Goal: Task Accomplishment & Management: Complete application form

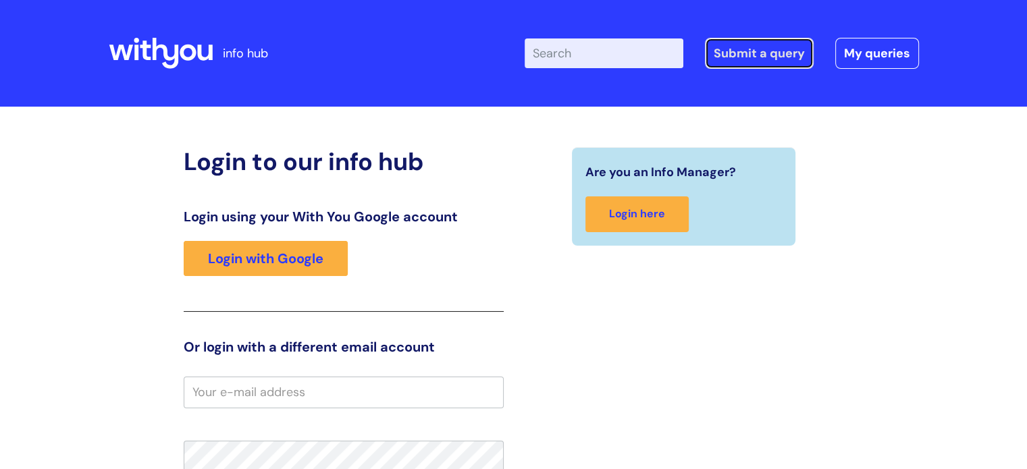
click at [772, 55] on link "Submit a query" at bounding box center [759, 53] width 109 height 31
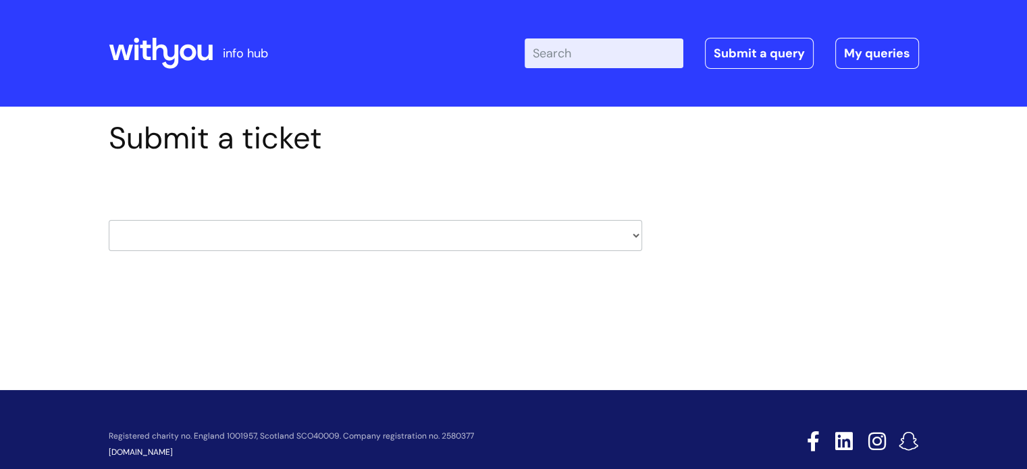
click at [635, 235] on select "HR / People IT and Support Clinical Drug Alerts Finance Accounts Data Support T…" at bounding box center [375, 235] width 533 height 31
select select "it_and_support"
click at [109, 220] on select "HR / People IT and Support Clinical Drug Alerts Finance Accounts Data Support T…" at bounding box center [375, 235] width 533 height 31
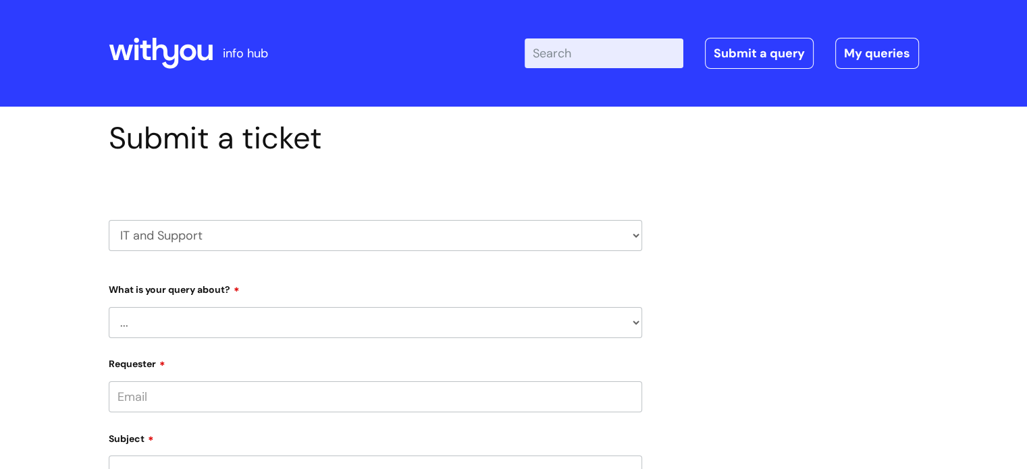
click at [637, 319] on select "... Mobile Phone Reset & MFA Accounts, Starters and Leavers IT Hardware issue I…" at bounding box center [375, 322] width 533 height 31
select select "System/software"
click at [109, 307] on select "... Mobile Phone Reset & MFA Accounts, Starters and Leavers IT Hardware issue I…" at bounding box center [375, 322] width 533 height 31
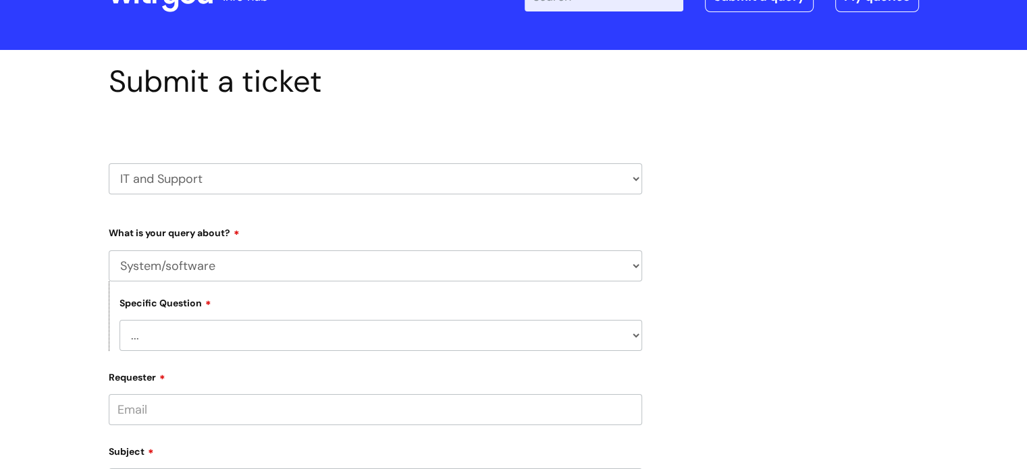
scroll to position [135, 0]
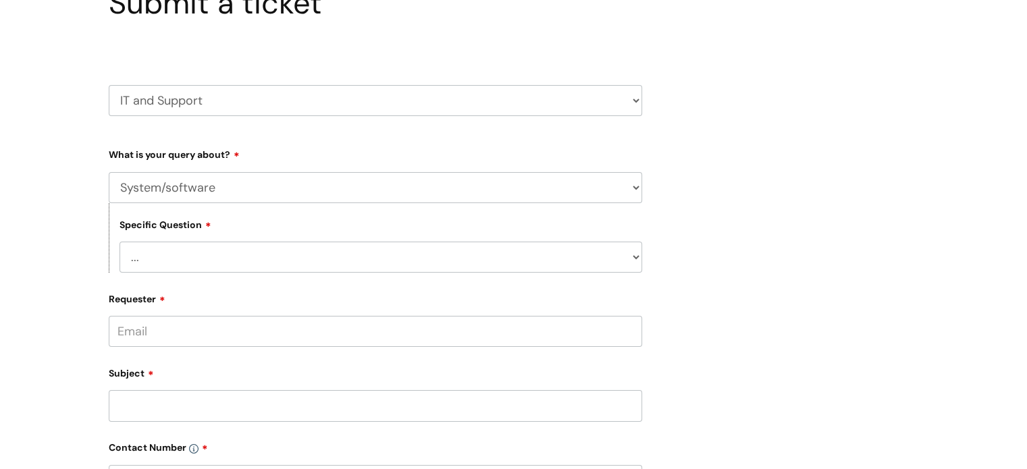
click at [635, 256] on select "... Halo PCMIS Iaptus NHS Email CJSM Email Mitel Another System Google (Workspa…" at bounding box center [380, 257] width 522 height 31
click at [119, 242] on select "... Halo PCMIS Iaptus NHS Email CJSM Email Mitel Another System Google (Workspa…" at bounding box center [380, 257] width 522 height 31
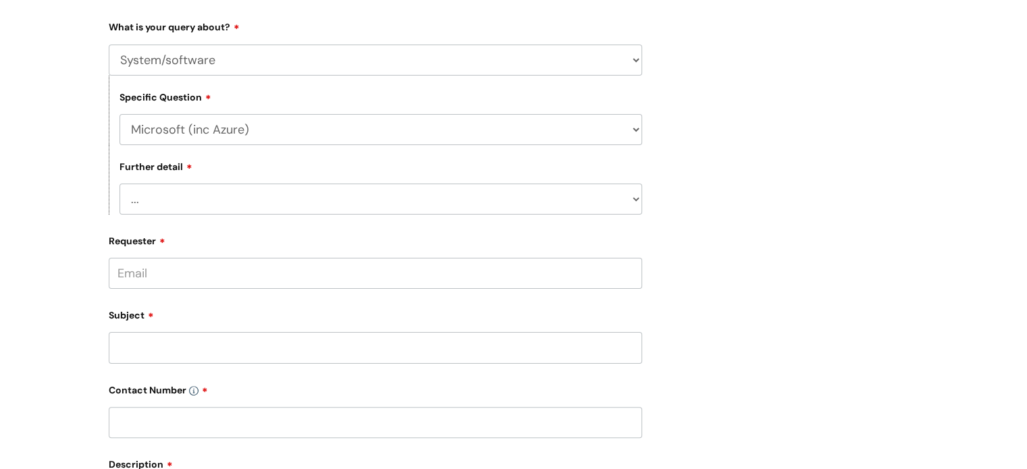
scroll to position [270, 0]
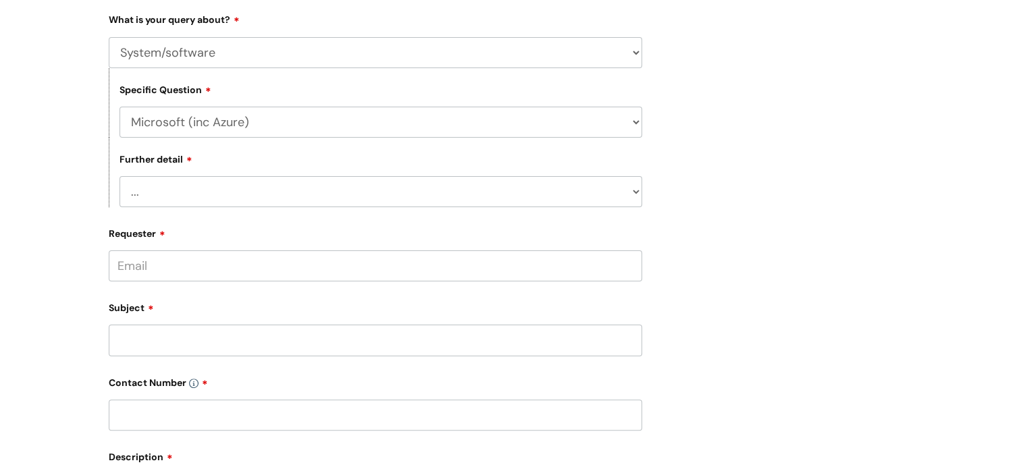
click at [635, 124] on select "... Halo PCMIS Iaptus NHS Email CJSM Email Mitel Another System Google (Workspa…" at bounding box center [380, 122] width 522 height 31
select select "Another System"
click at [119, 107] on select "... Halo PCMIS Iaptus NHS Email CJSM Email Mitel Another System Google (Workspa…" at bounding box center [380, 122] width 522 height 31
click at [629, 194] on select "... I’ve got a login issue Something else" at bounding box center [380, 191] width 522 height 31
select select "Something else"
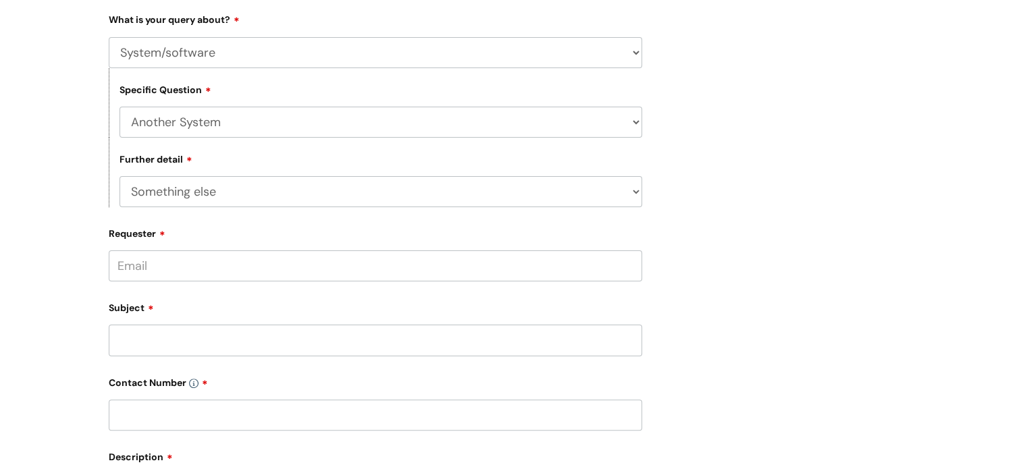
click at [119, 177] on select "... I’ve got a login issue Something else" at bounding box center [380, 191] width 522 height 31
click at [361, 268] on input "Requester" at bounding box center [375, 265] width 533 height 31
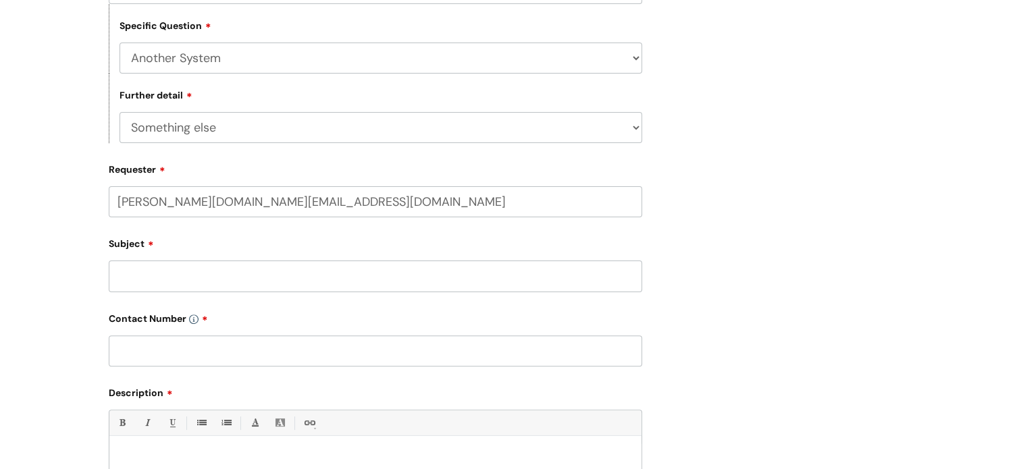
scroll to position [405, 0]
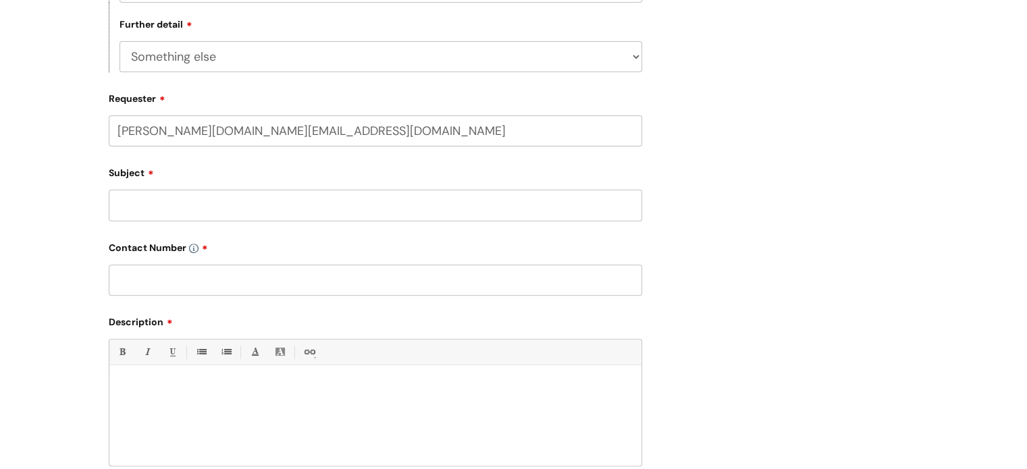
type input "kimberley.green@wearewithyou.org.uk"
click at [286, 201] on div "Subject" at bounding box center [375, 193] width 533 height 60
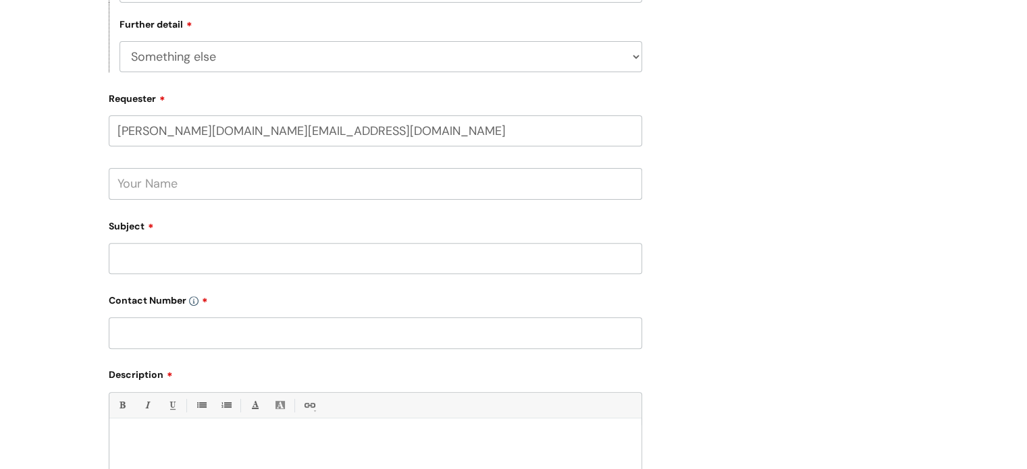
click at [228, 183] on input "text" at bounding box center [375, 183] width 533 height 31
type input "Kim Green"
click at [186, 263] on input "Subject" at bounding box center [375, 258] width 533 height 31
type input "Windows 11 update"
click at [190, 335] on input "text" at bounding box center [375, 332] width 533 height 31
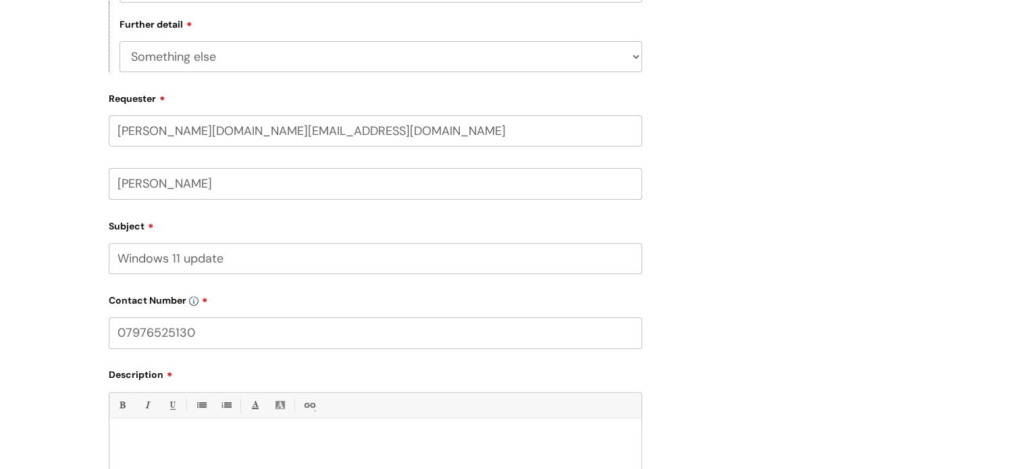
type input "07976525130"
click at [753, 322] on div "Submit a ticket HR / People IT and Support Clinical Drug Alerts Finance Account…" at bounding box center [514, 181] width 830 height 932
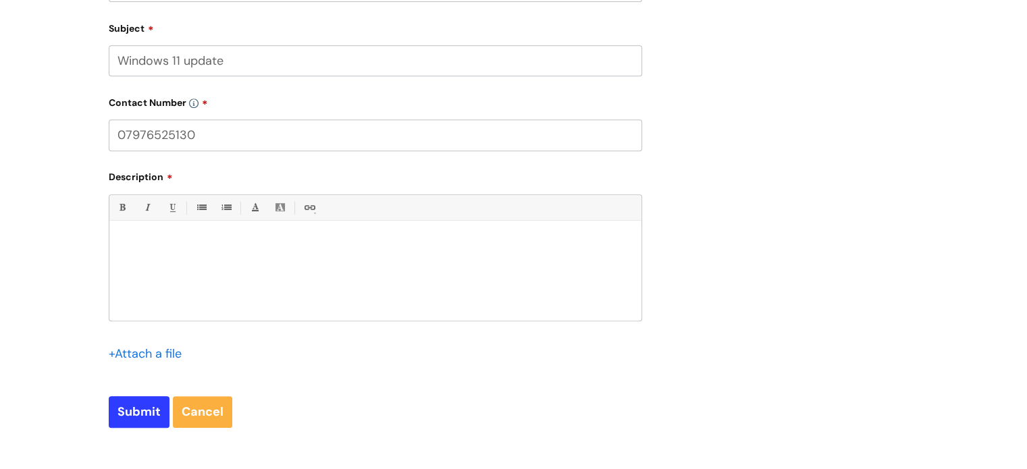
scroll to position [608, 0]
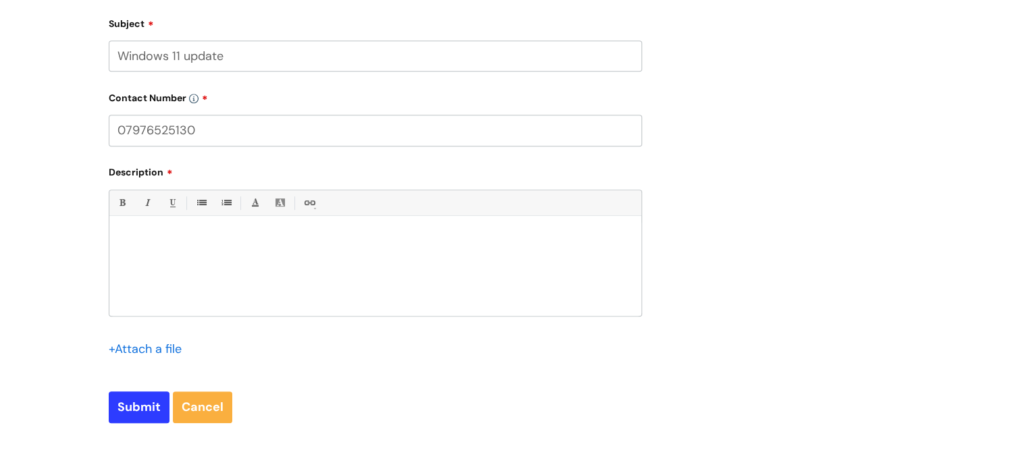
click at [161, 233] on p at bounding box center [375, 239] width 512 height 12
paste div
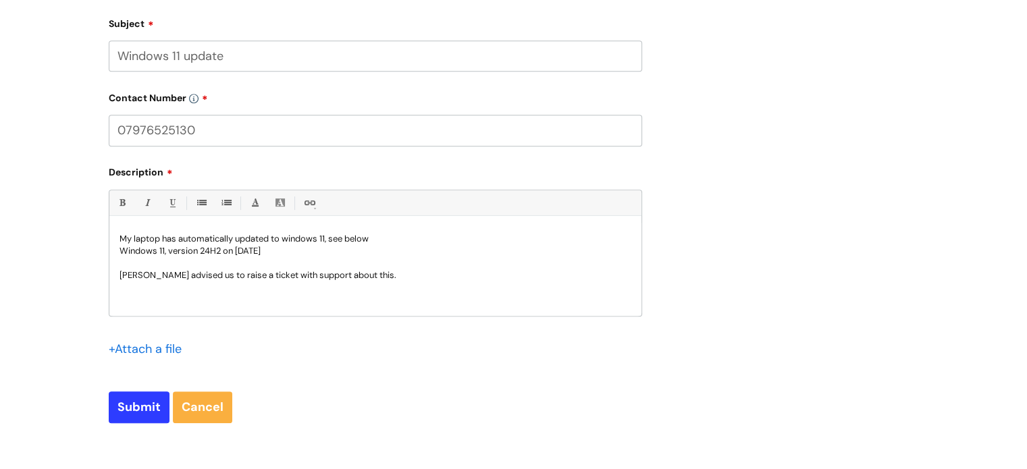
click at [383, 236] on p "My laptop has automatically updated to windows 11, see below" at bounding box center [375, 239] width 512 height 12
click at [383, 275] on p "Anna Bate advised us to raise a ticket with support about this." at bounding box center [375, 275] width 512 height 12
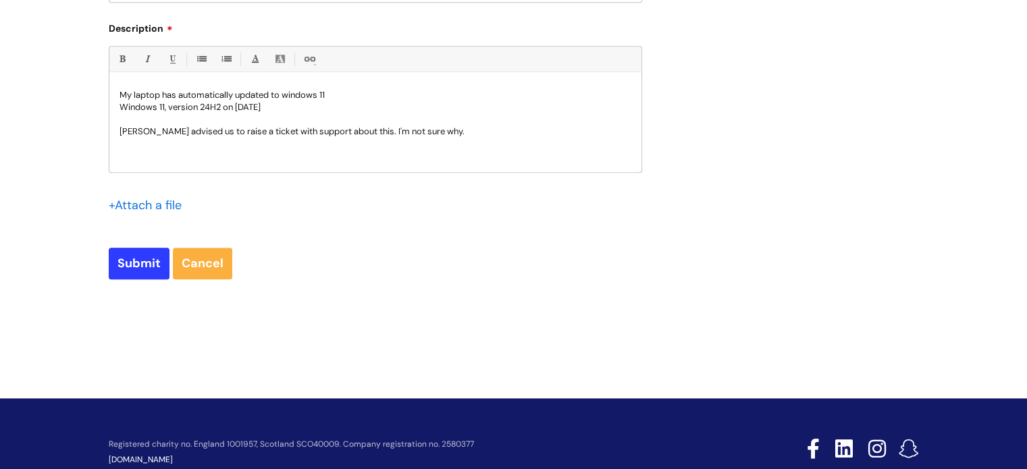
scroll to position [788, 0]
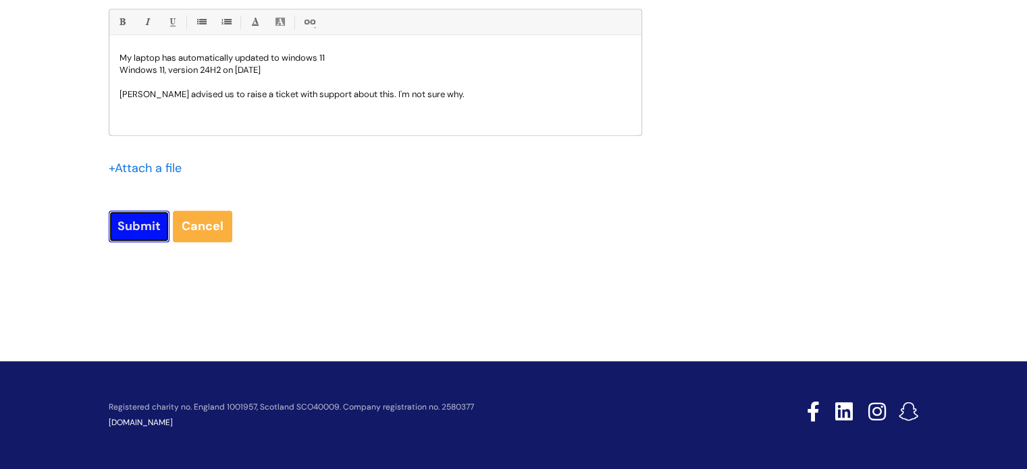
click at [138, 226] on input "Submit" at bounding box center [139, 226] width 61 height 31
type input "Please Wait..."
